Goal: Task Accomplishment & Management: Manage account settings

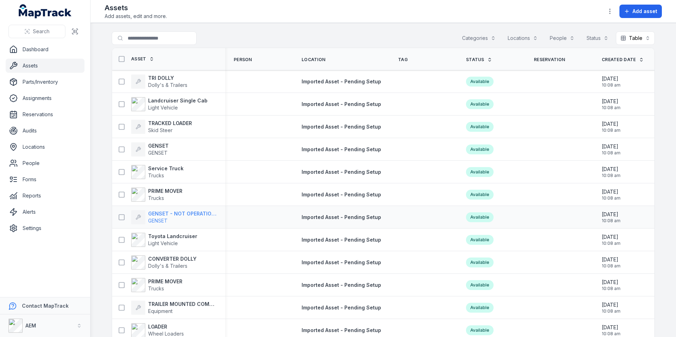
click at [196, 212] on strong "GENSET - NOT OPERATIONAL" at bounding box center [182, 213] width 69 height 7
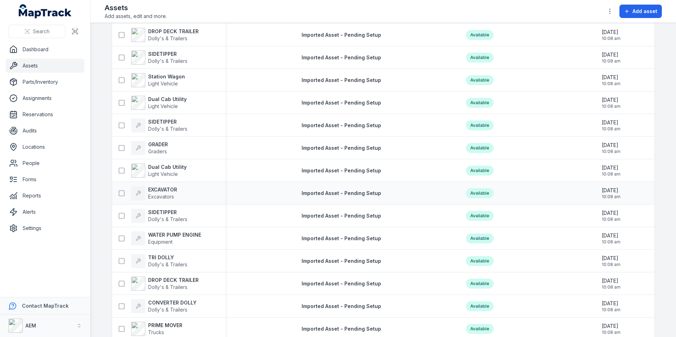
scroll to position [354, 0]
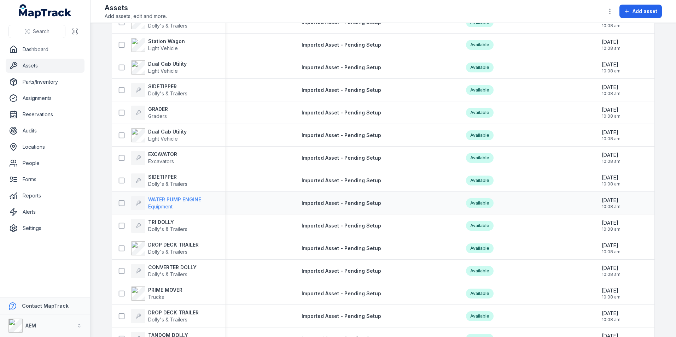
click at [192, 204] on span "Equipment" at bounding box center [174, 206] width 53 height 7
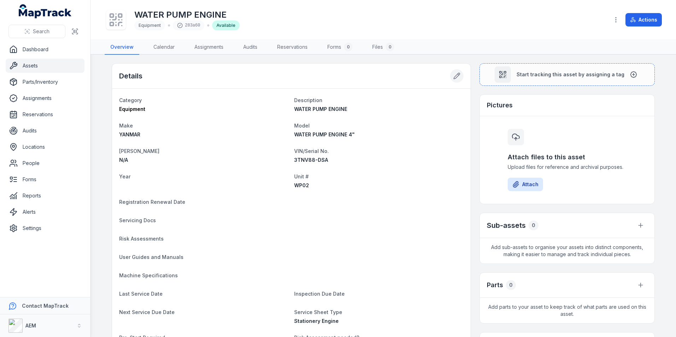
click at [450, 75] on button at bounding box center [456, 75] width 13 height 13
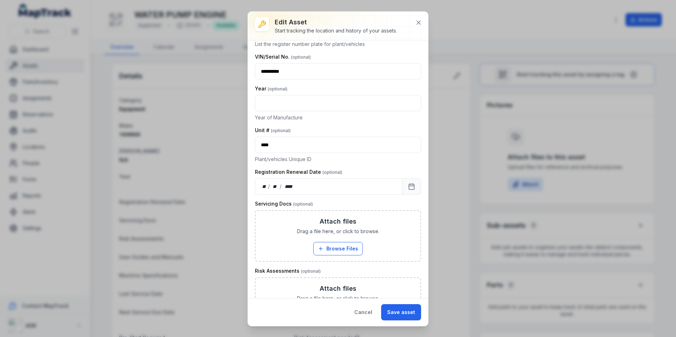
scroll to position [177, 0]
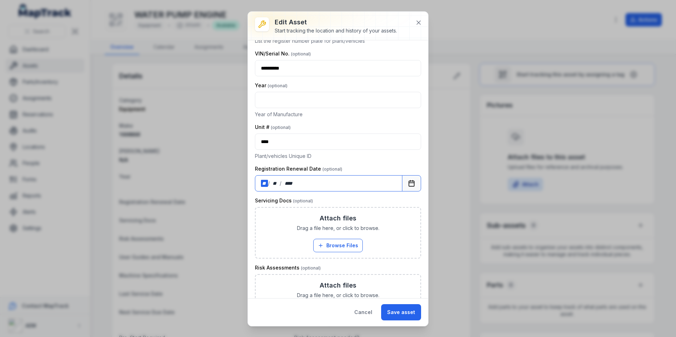
click at [264, 183] on div "**" at bounding box center [264, 183] width 7 height 7
click at [422, 26] on button at bounding box center [418, 22] width 13 height 13
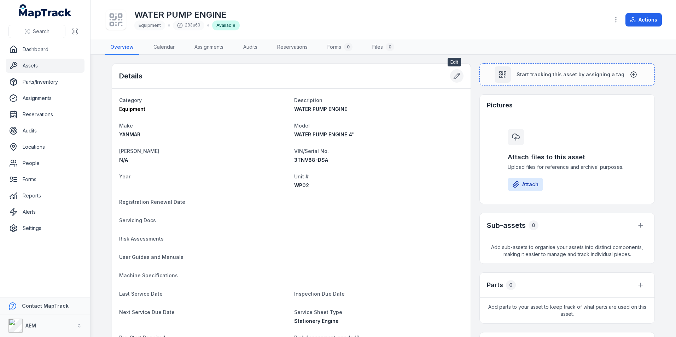
click at [457, 76] on icon at bounding box center [457, 76] width 7 height 7
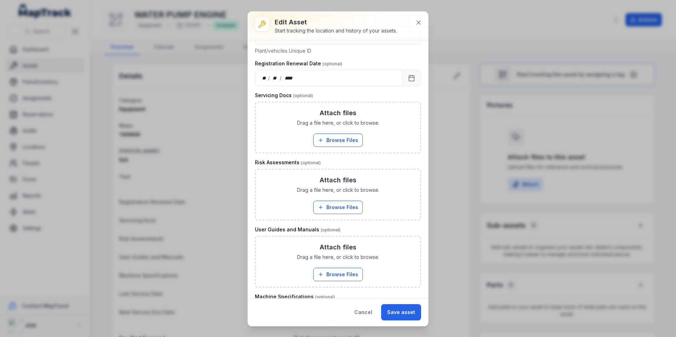
scroll to position [283, 0]
click at [421, 23] on icon at bounding box center [418, 22] width 7 height 7
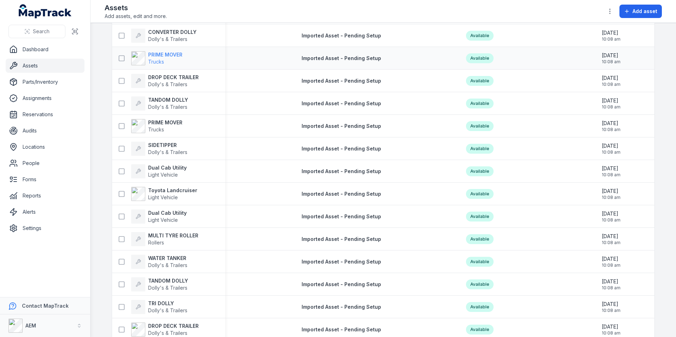
scroll to position [601, 0]
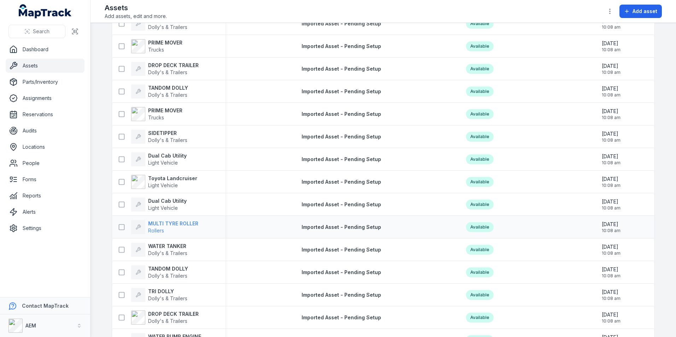
click at [177, 224] on strong "MULTI TYRE ROLLER" at bounding box center [173, 223] width 50 height 7
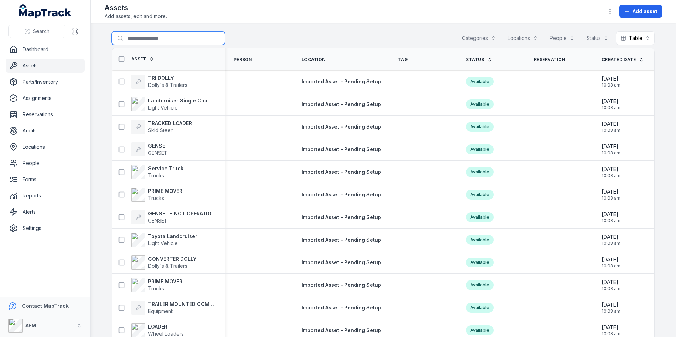
click at [178, 37] on input "Search for assets" at bounding box center [168, 37] width 113 height 13
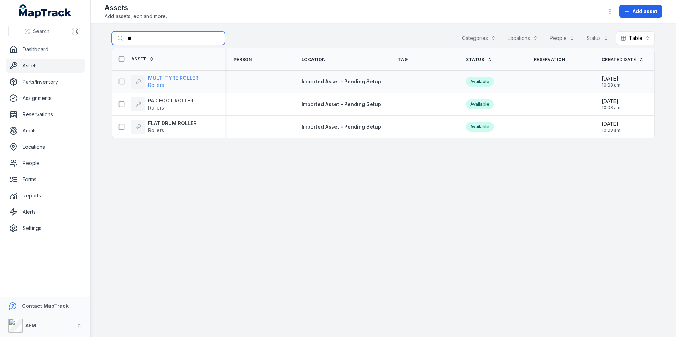
type input "**"
click at [179, 82] on span "Rollers" at bounding box center [173, 85] width 50 height 7
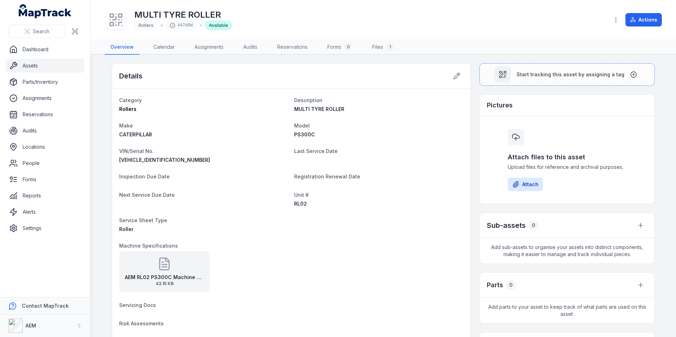
click at [447, 76] on div "Details" at bounding box center [291, 76] width 359 height 25
click at [454, 75] on icon at bounding box center [457, 76] width 7 height 7
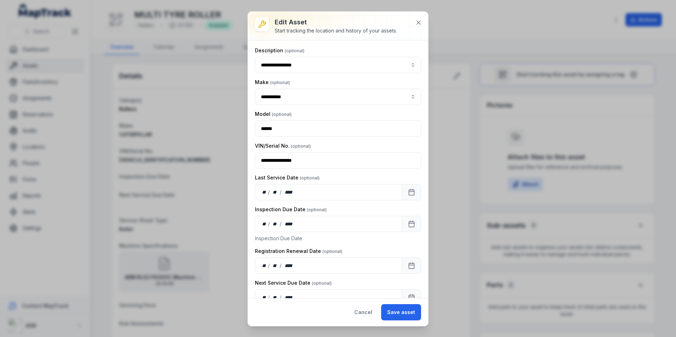
scroll to position [106, 0]
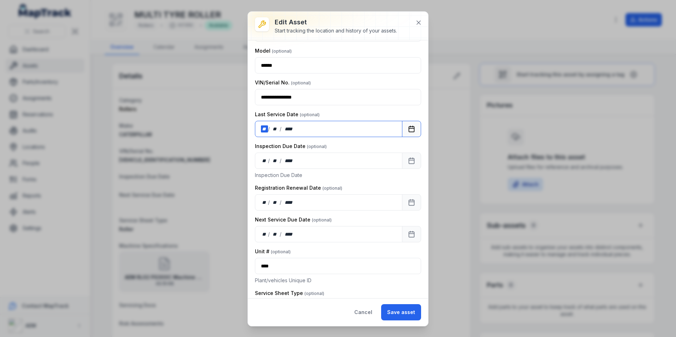
click at [305, 127] on div "** / ** / ****" at bounding box center [329, 129] width 148 height 16
click at [405, 307] on button "Save asset" at bounding box center [401, 313] width 40 height 16
